Goal: Find contact information: Find contact information

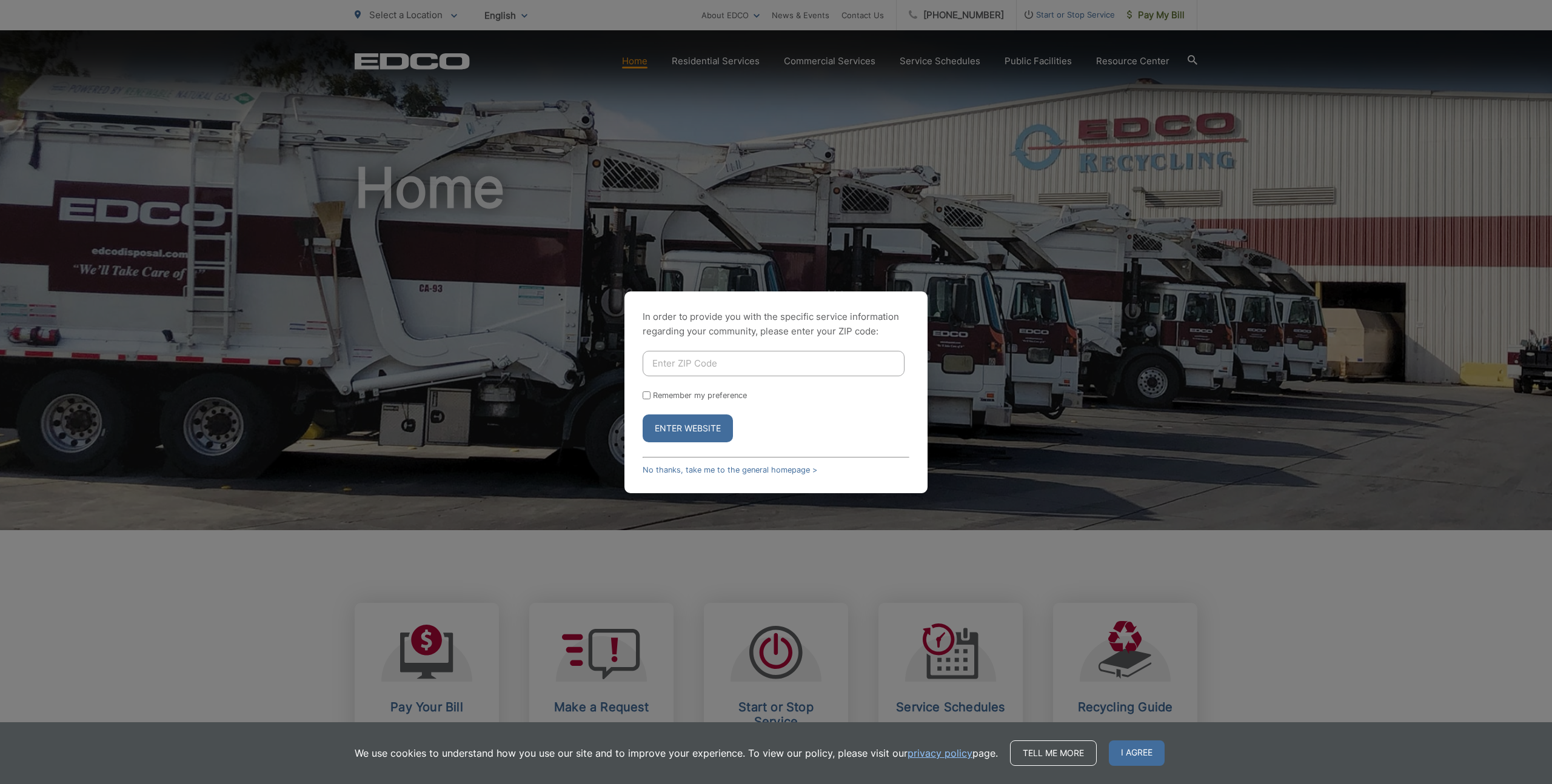
click at [653, 364] on input "Enter ZIP Code" at bounding box center [773, 364] width 262 height 25
type input "92081"
click at [702, 396] on label "Remember my preference" at bounding box center [700, 395] width 94 height 9
click at [651, 396] on input "Remember my preference" at bounding box center [646, 395] width 8 height 8
checkbox input "true"
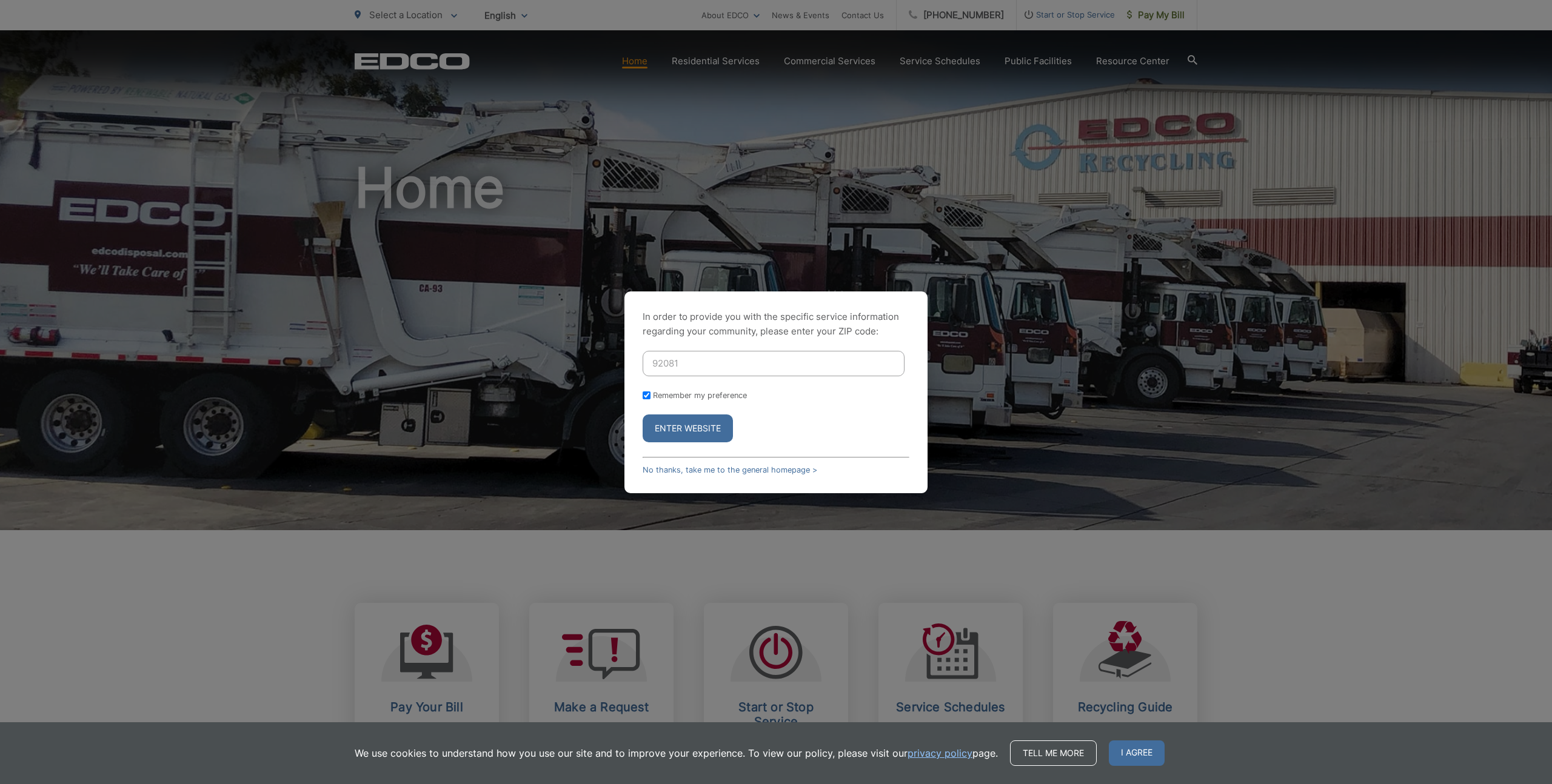
checkbox input "true"
click at [696, 426] on button "Enter Website" at bounding box center [688, 429] width 90 height 28
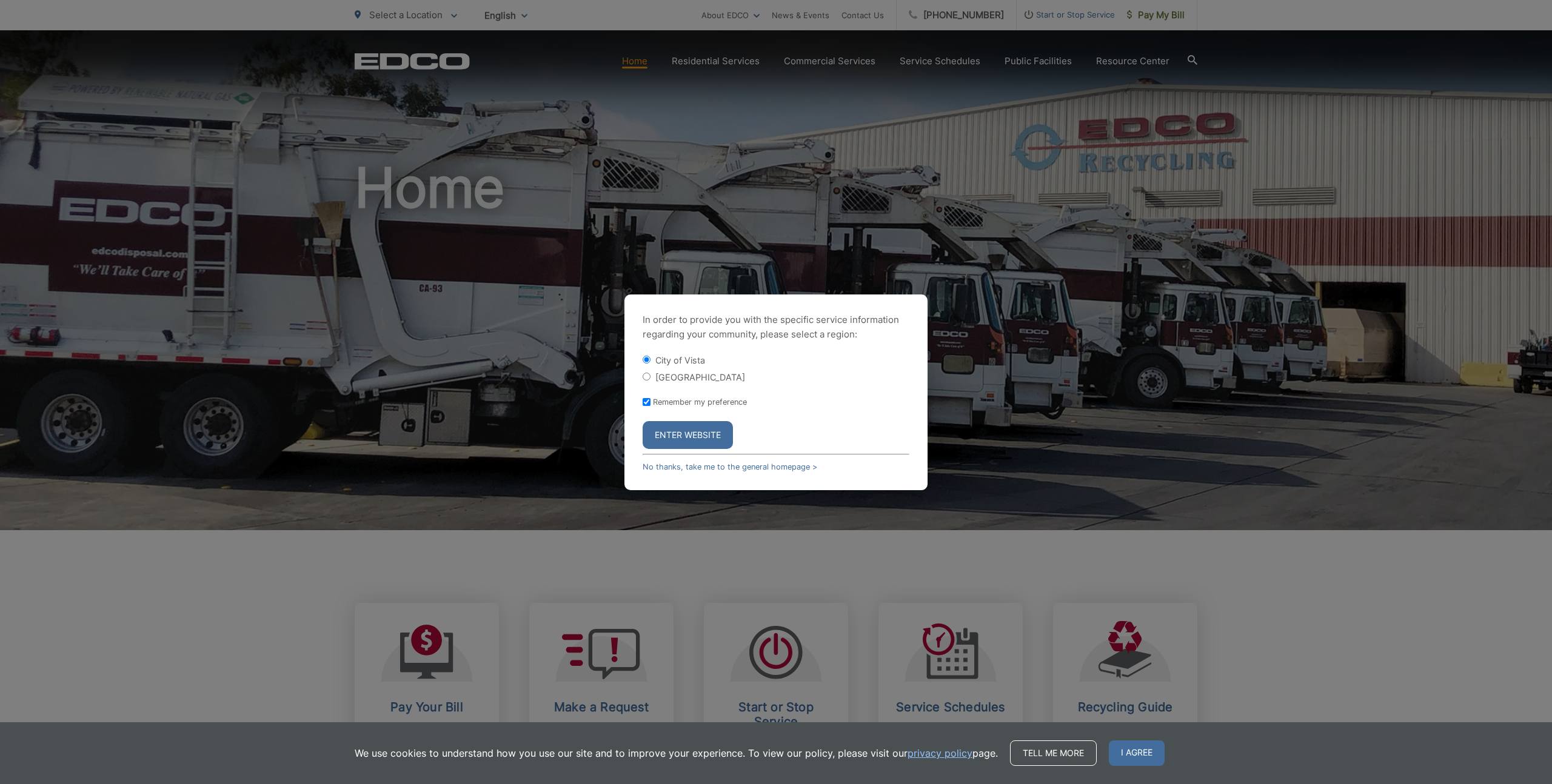
click at [693, 432] on button "Enter Website" at bounding box center [688, 435] width 90 height 28
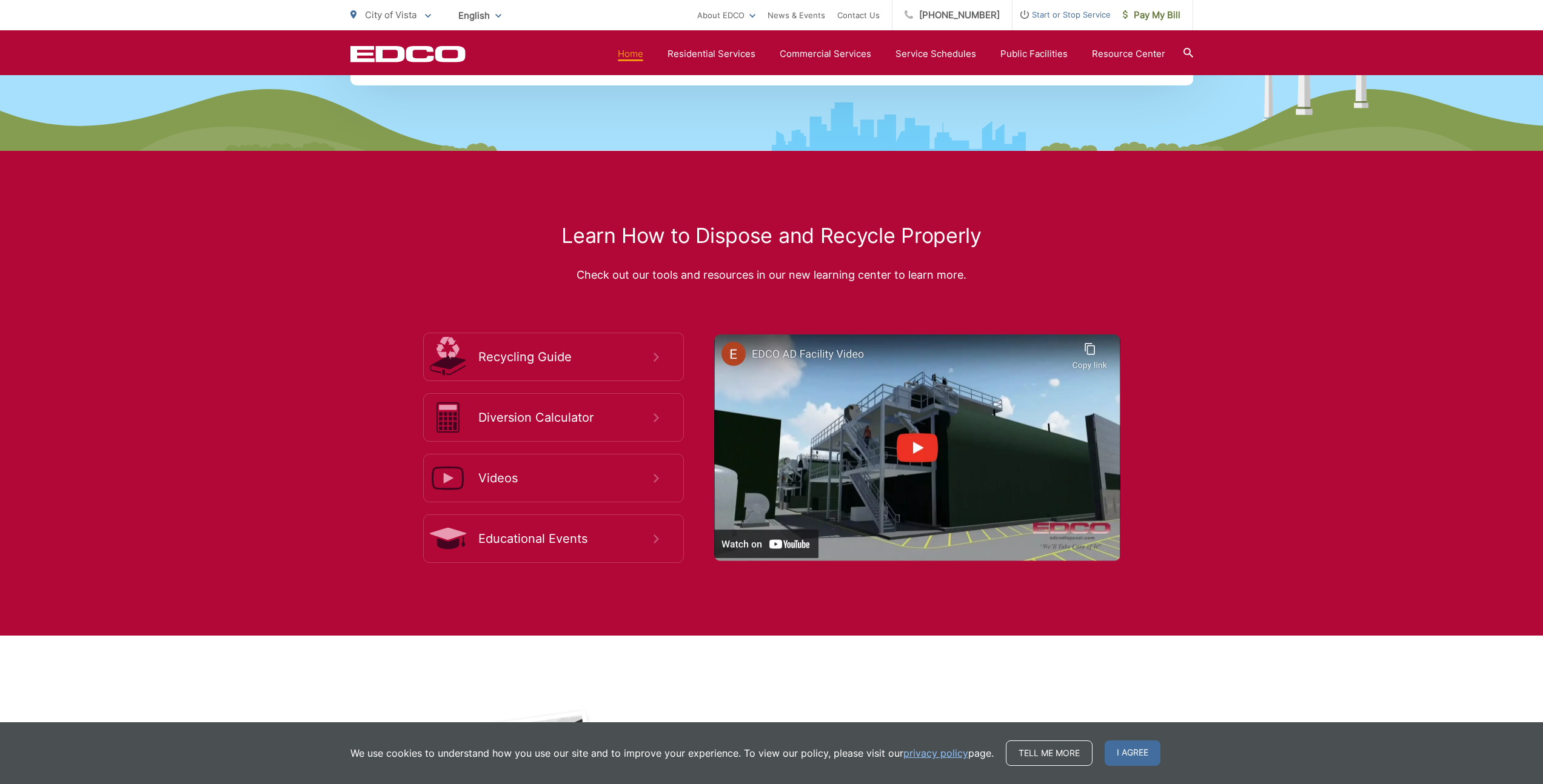
scroll to position [2358, 0]
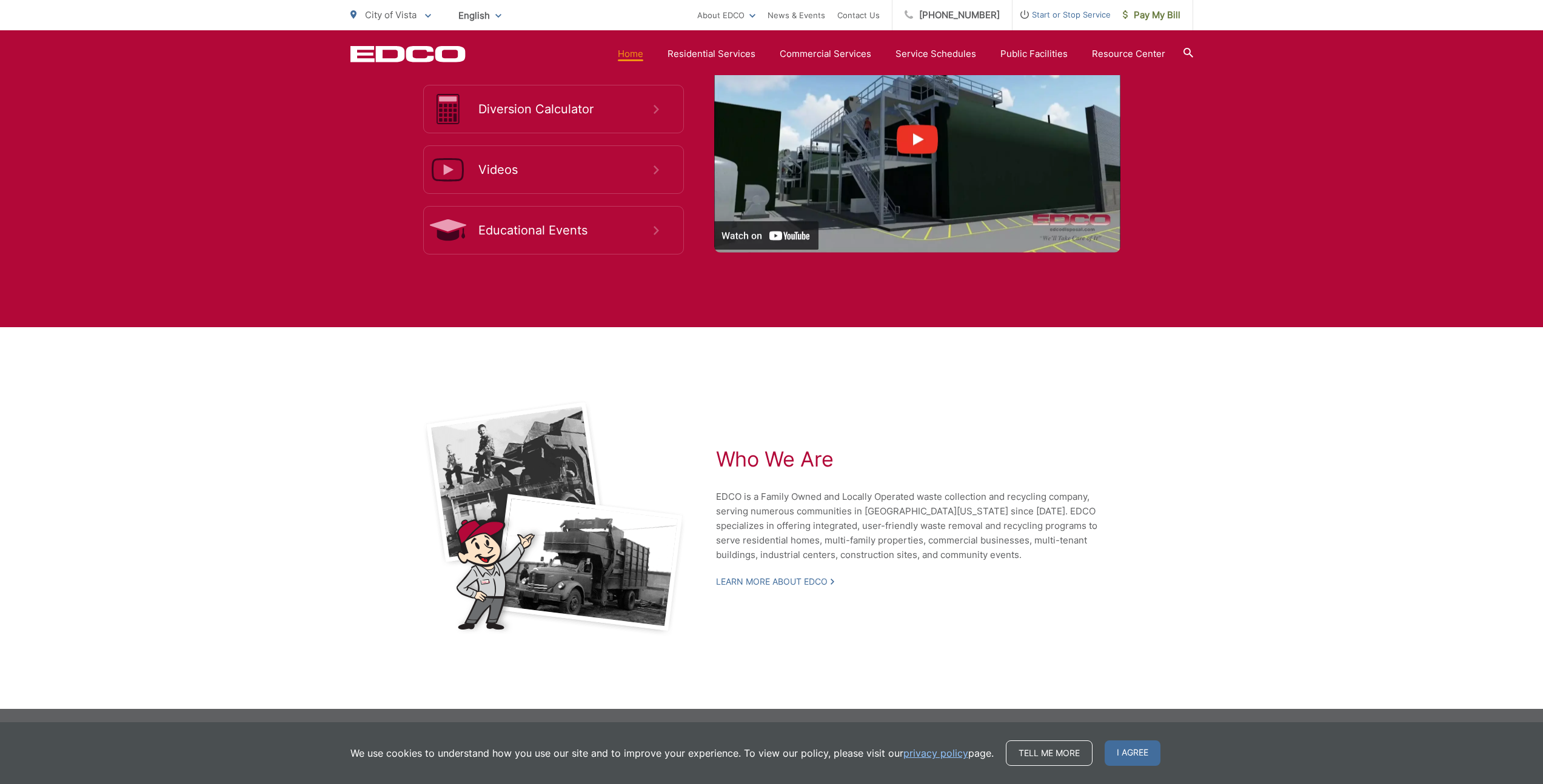
click at [1111, 748] on span "I agree" at bounding box center [1132, 753] width 56 height 25
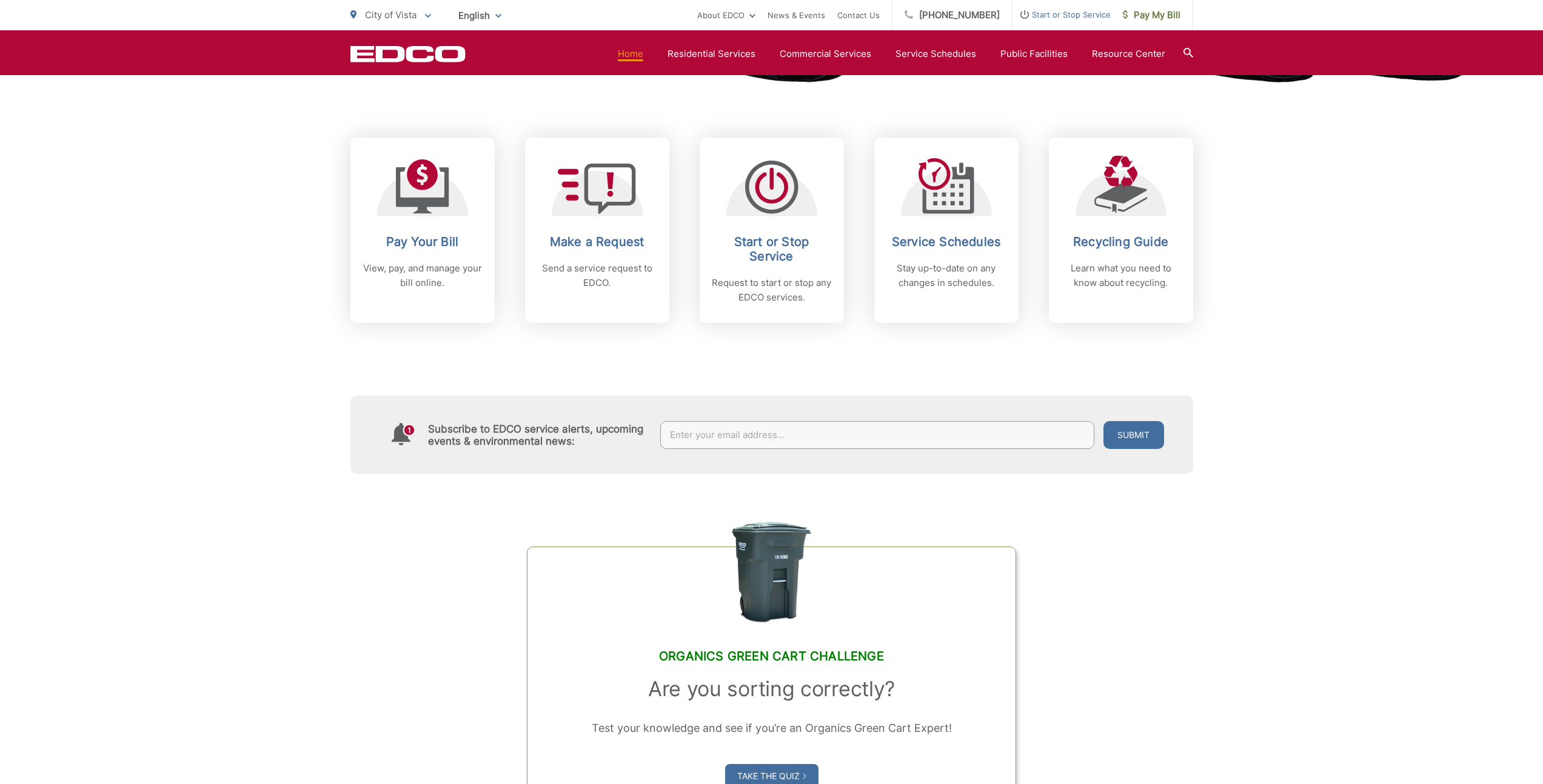
scroll to position [0, 0]
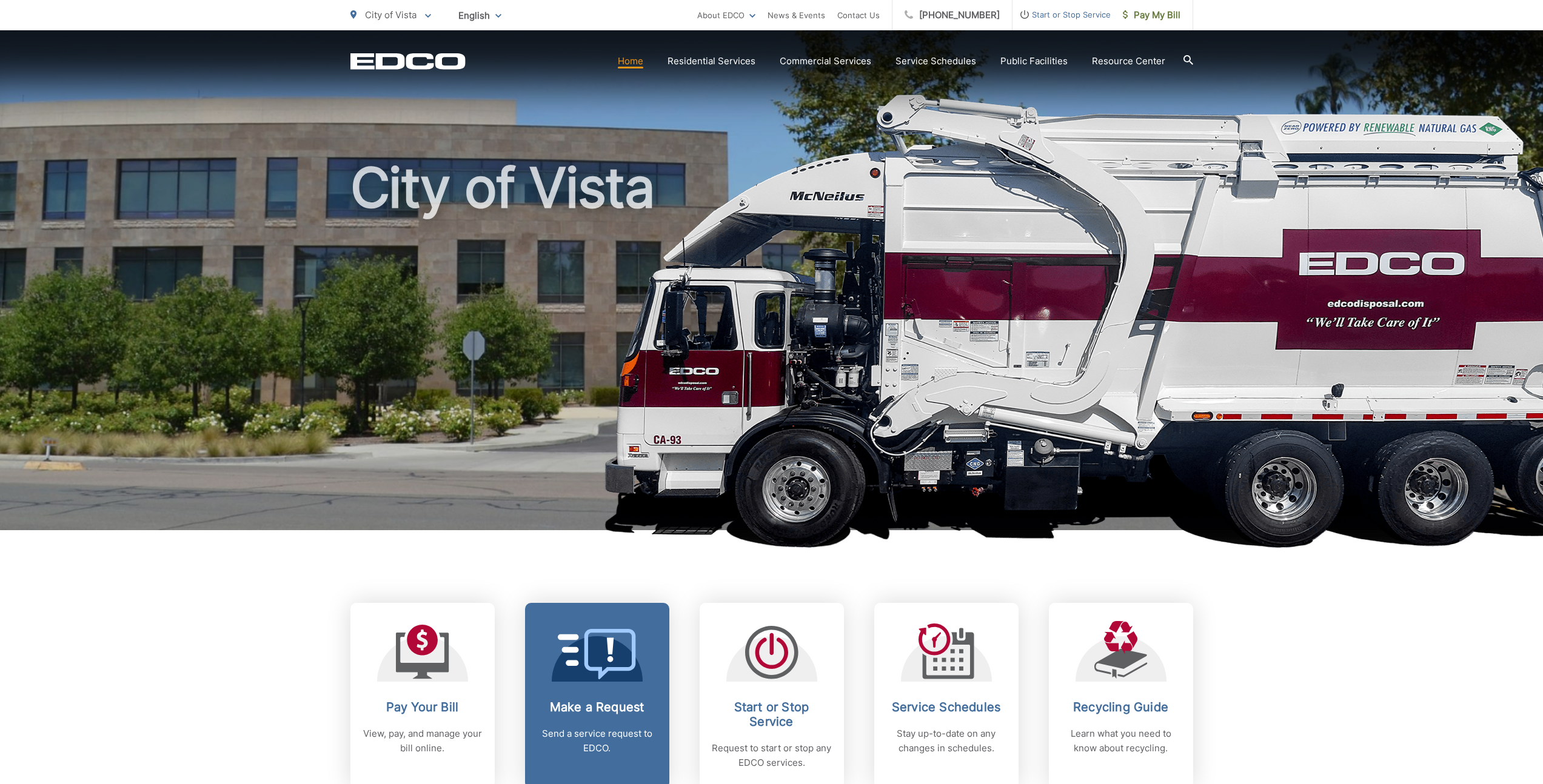
click at [612, 736] on p "Send a service request to EDCO." at bounding box center [597, 741] width 120 height 29
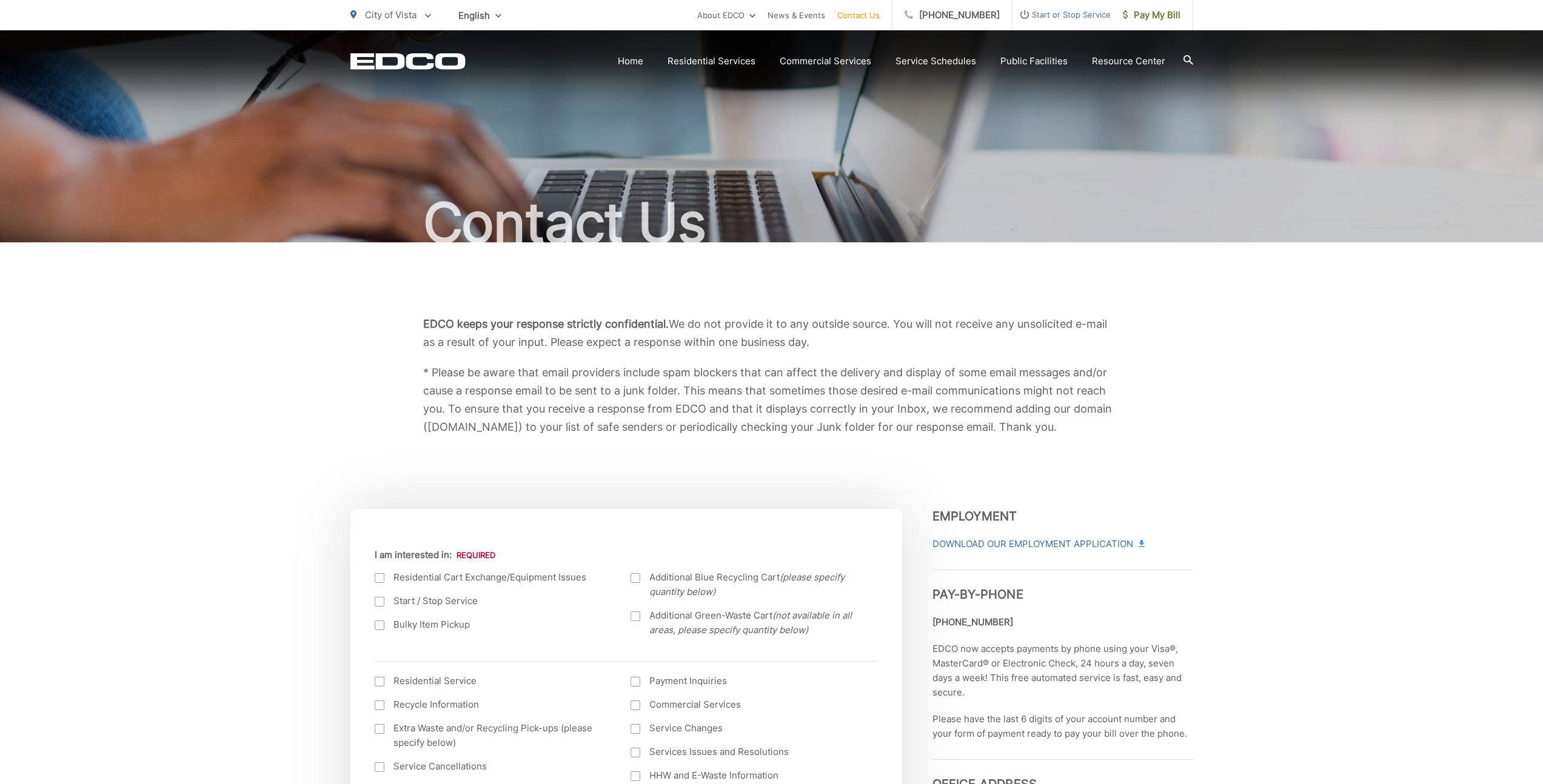
scroll to position [298, 0]
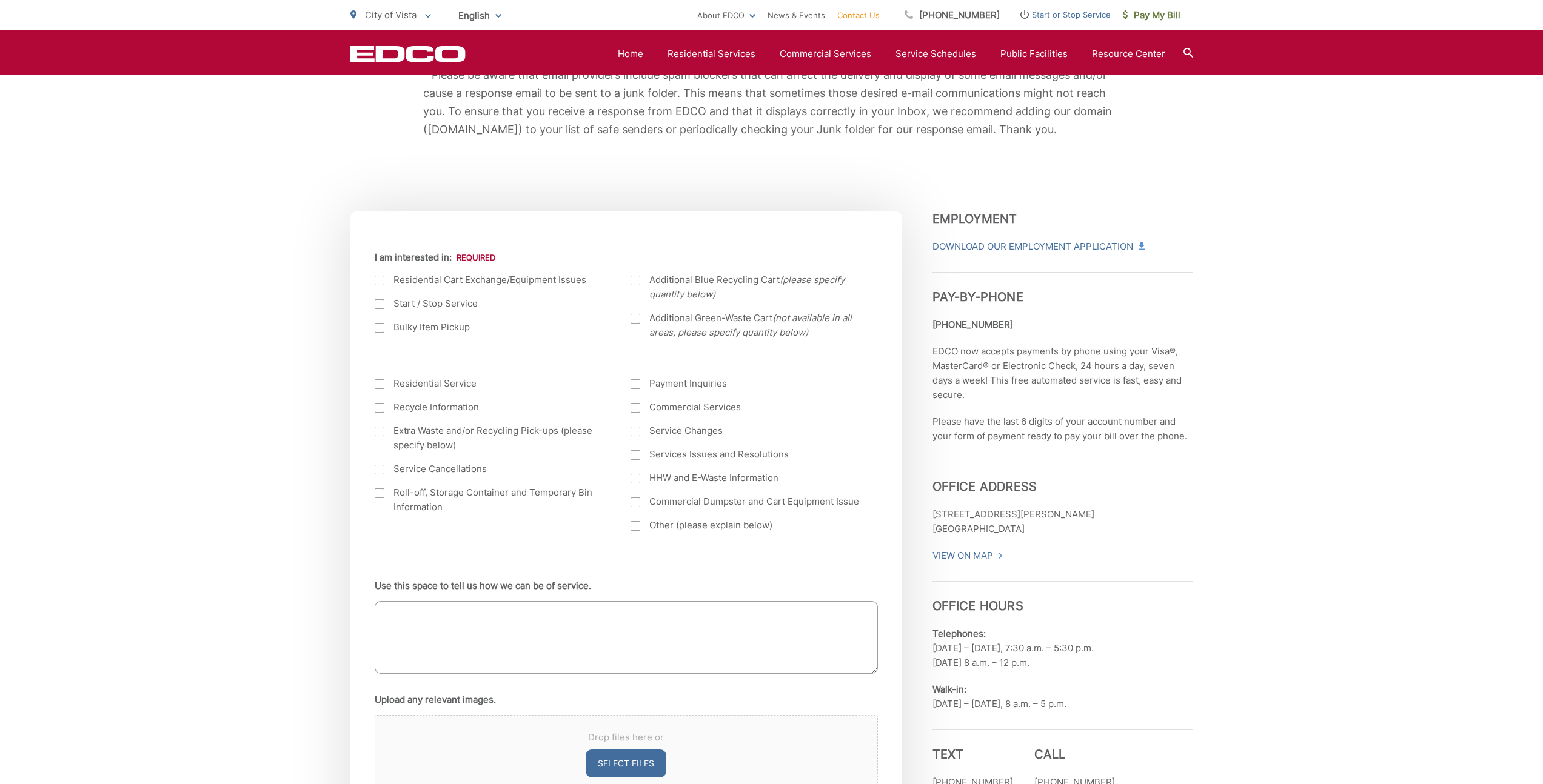
click at [979, 379] on p "EDCO now accepts payments by phone using your Visa®, MasterCard® or Electronic …" at bounding box center [1063, 373] width 261 height 58
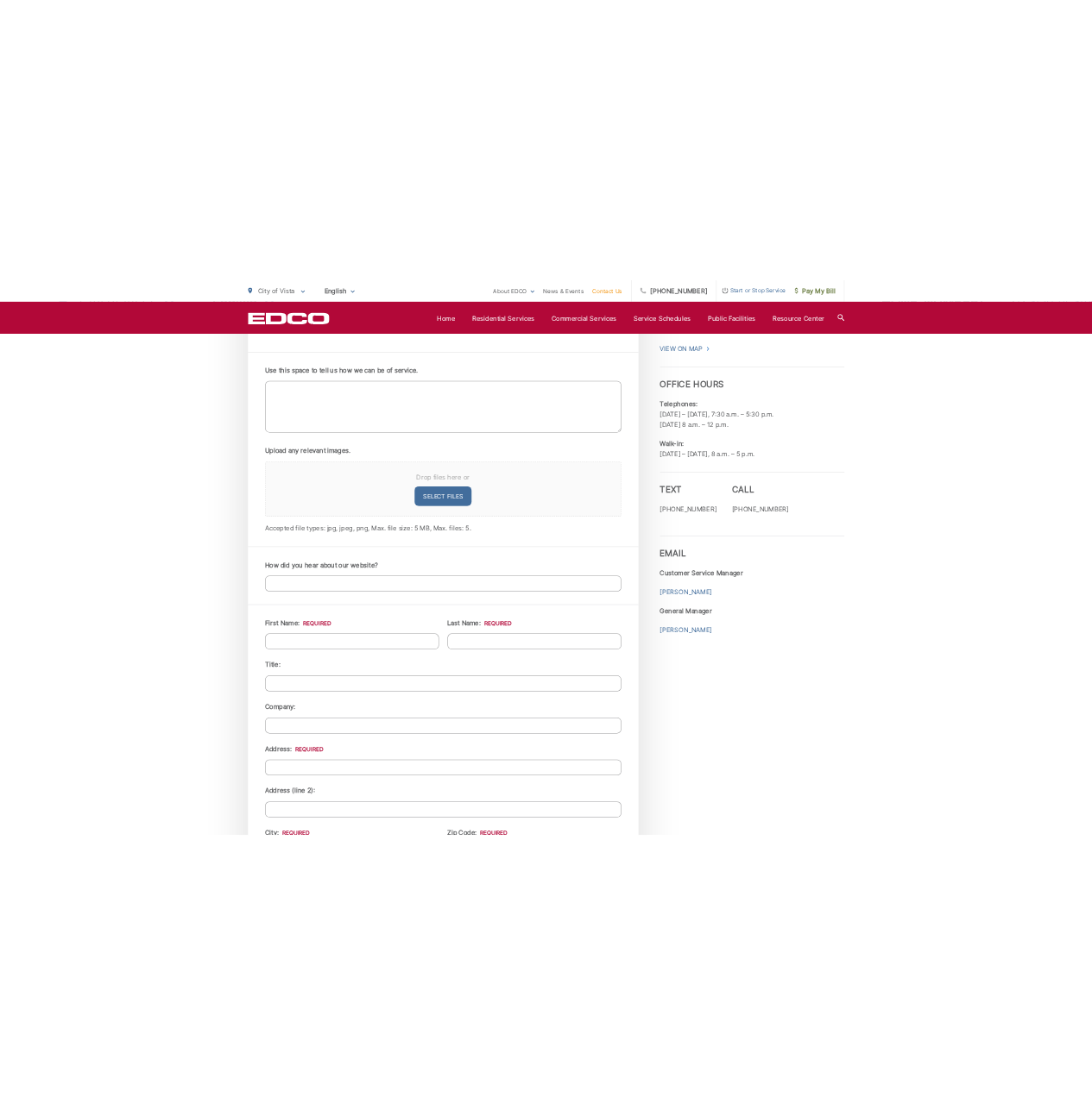
scroll to position [987, 0]
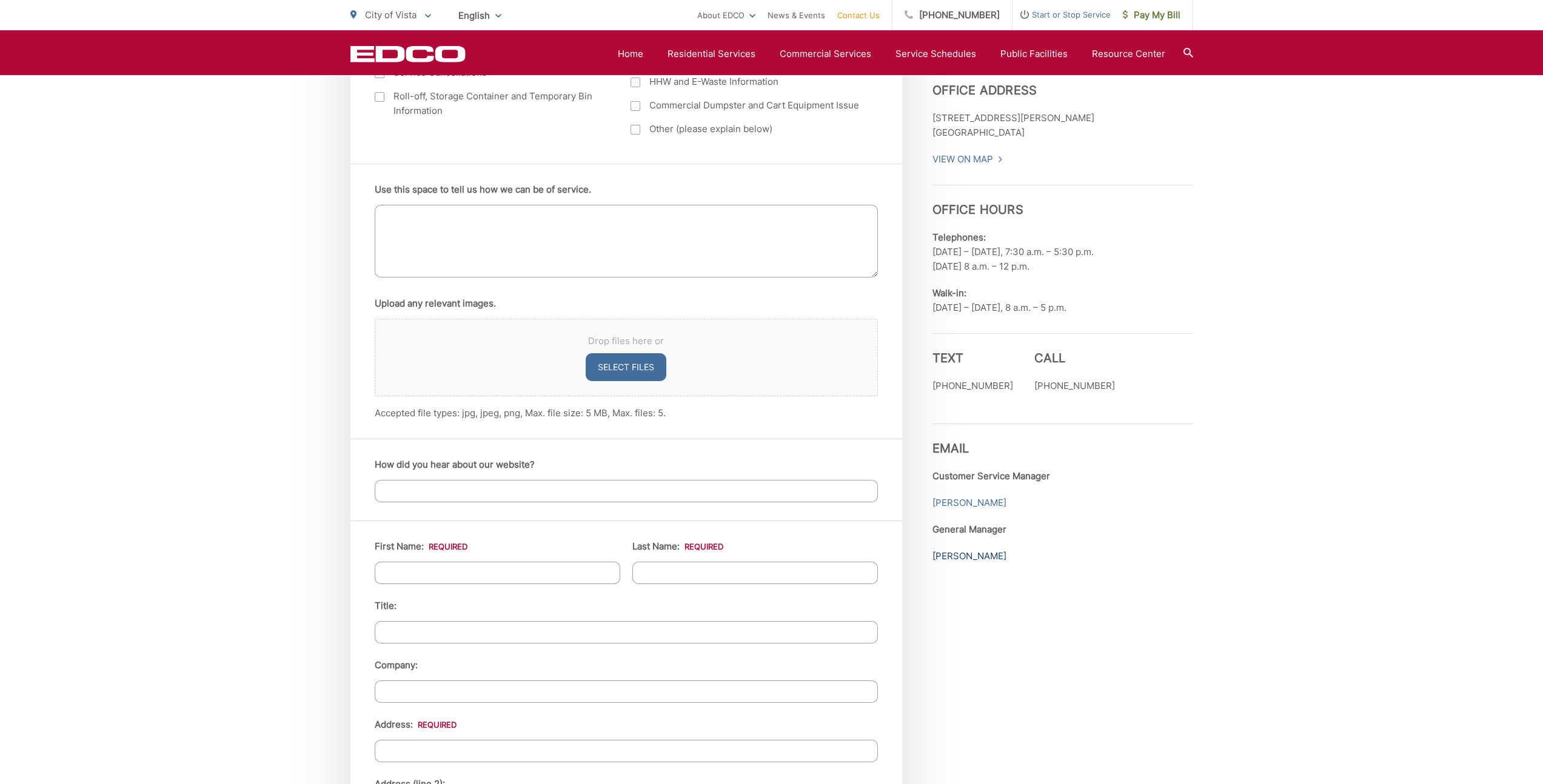
click at [974, 561] on link "[PERSON_NAME]" at bounding box center [969, 556] width 74 height 15
click at [1009, 617] on div "Employment Download Our Employment Application Pay-by-Phone [PHONE_NUMBER] EDCO…" at bounding box center [1063, 579] width 261 height 1528
click at [1006, 616] on div "Employment Download Our Employment Application Pay-by-Phone [PHONE_NUMBER] EDCO…" at bounding box center [1063, 579] width 261 height 1528
